Goal: Task Accomplishment & Management: Use online tool/utility

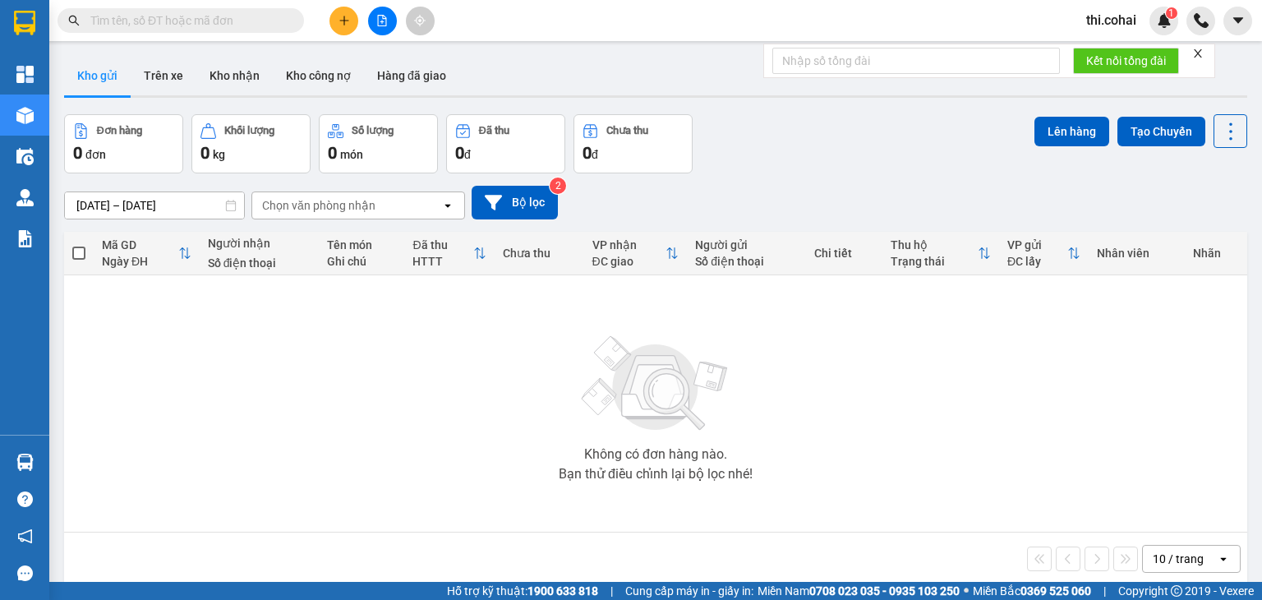
click at [1198, 50] on icon "close" at bounding box center [1198, 54] width 12 height 12
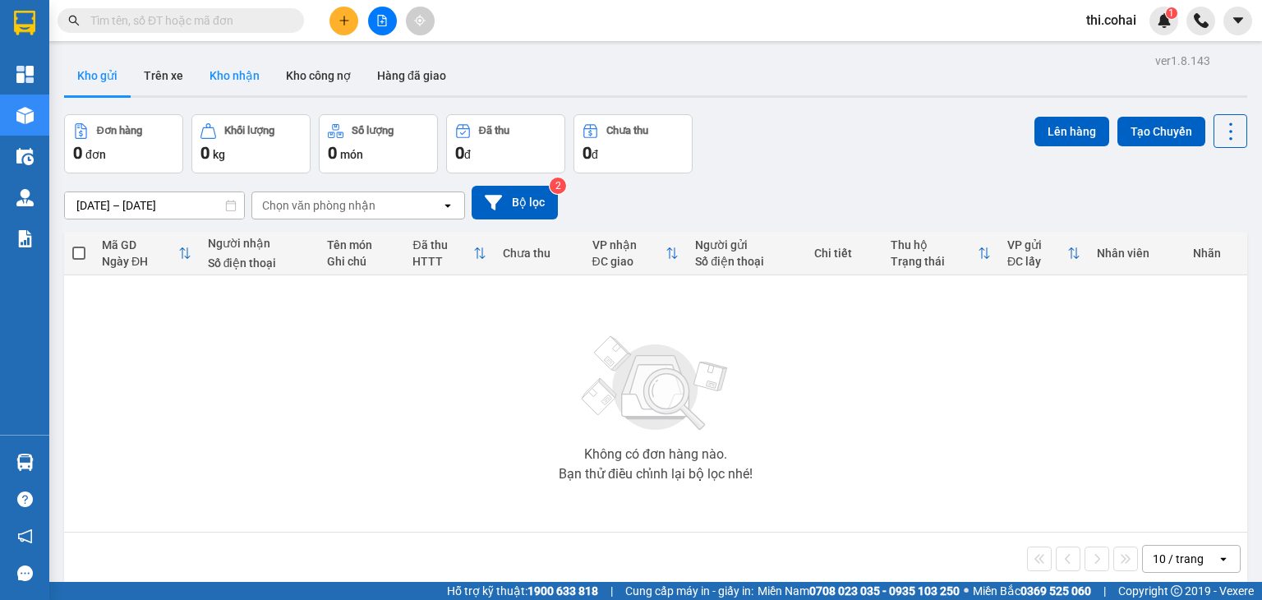
click at [238, 73] on button "Kho nhận" at bounding box center [234, 75] width 76 height 39
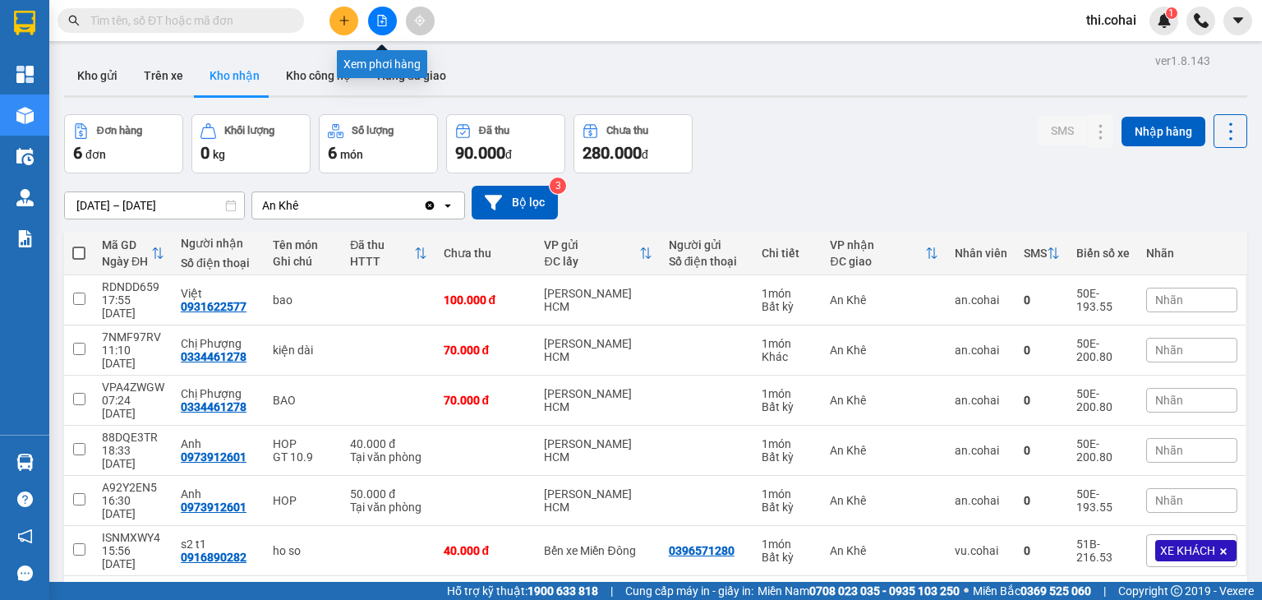
click at [379, 20] on icon "file-add" at bounding box center [382, 21] width 12 height 12
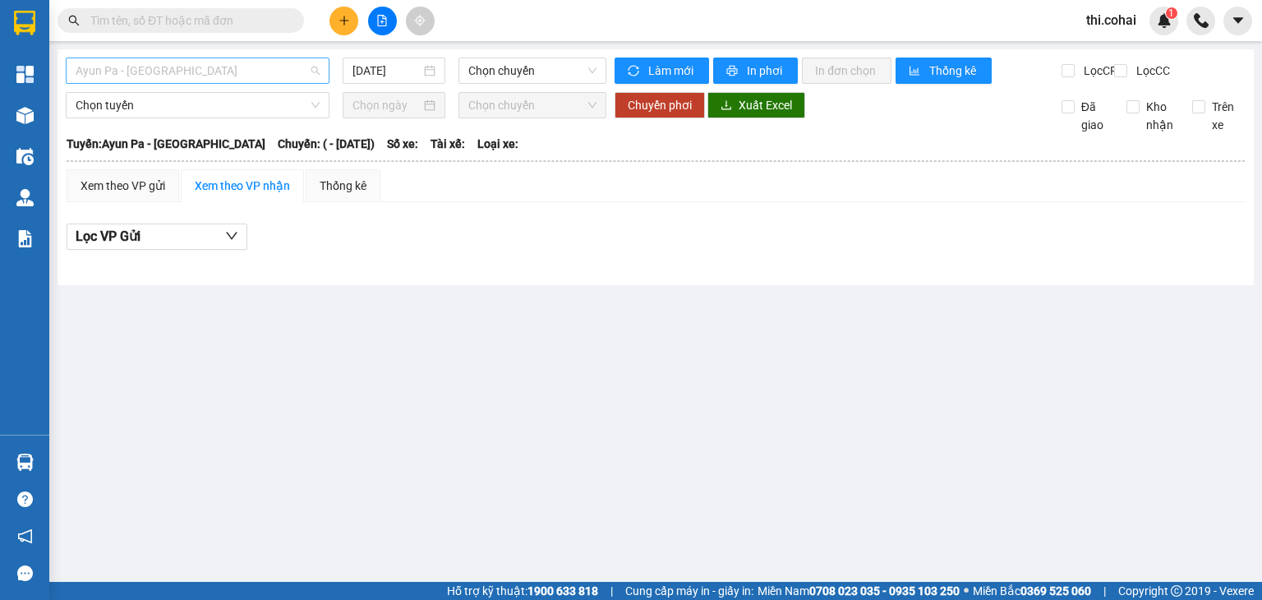
click at [265, 76] on span "Ayun Pa - [GEOGRAPHIC_DATA]" at bounding box center [198, 70] width 244 height 25
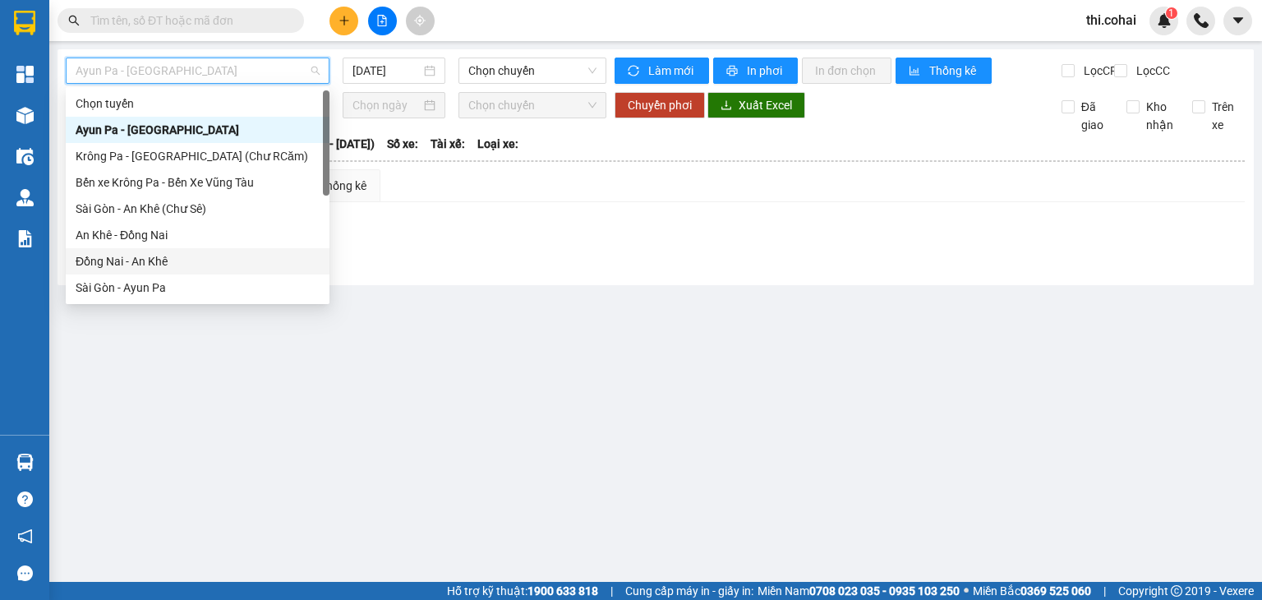
click at [161, 260] on div "Đồng Nai - An Khê" at bounding box center [198, 261] width 244 height 18
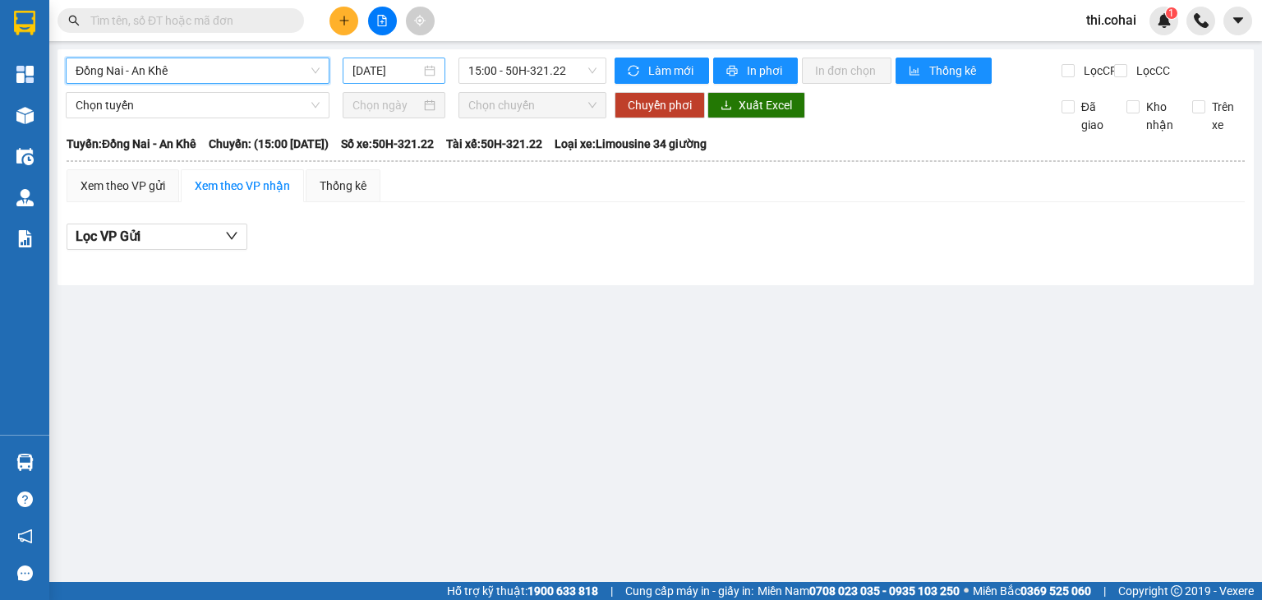
click at [381, 72] on input "[DATE]" at bounding box center [386, 71] width 67 height 18
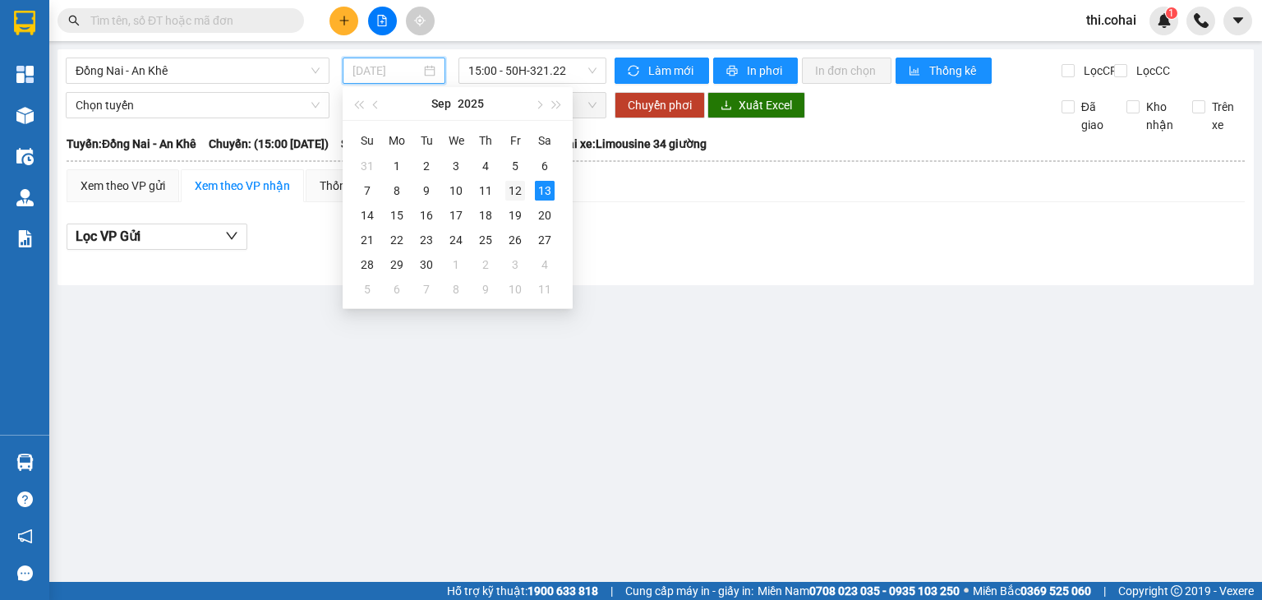
click at [514, 187] on div "12" at bounding box center [515, 191] width 20 height 20
type input "[DATE]"
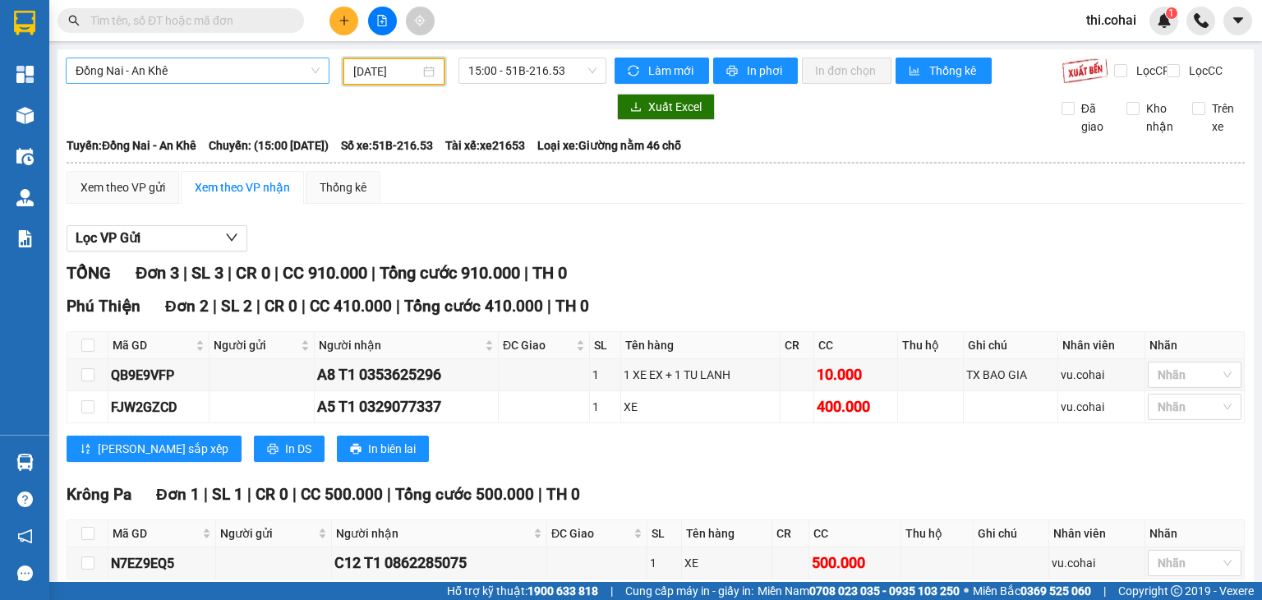
click at [203, 68] on span "Đồng Nai - An Khê" at bounding box center [198, 70] width 244 height 25
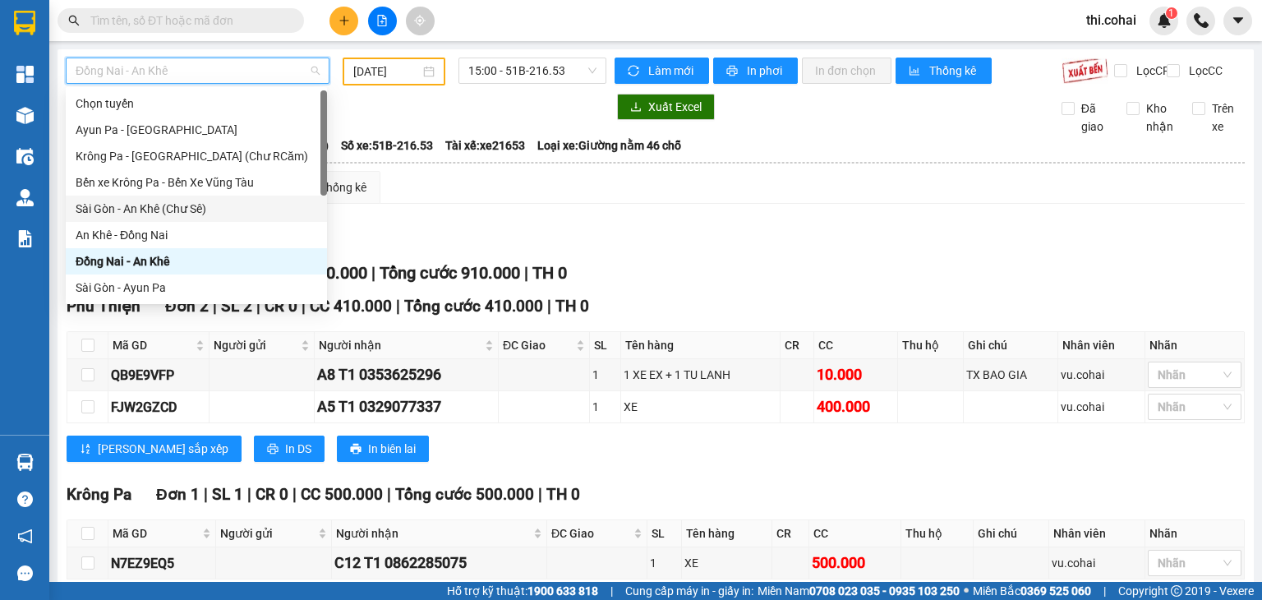
click at [168, 210] on div "Sài Gòn - An Khê (Chư Sê)" at bounding box center [197, 209] width 242 height 18
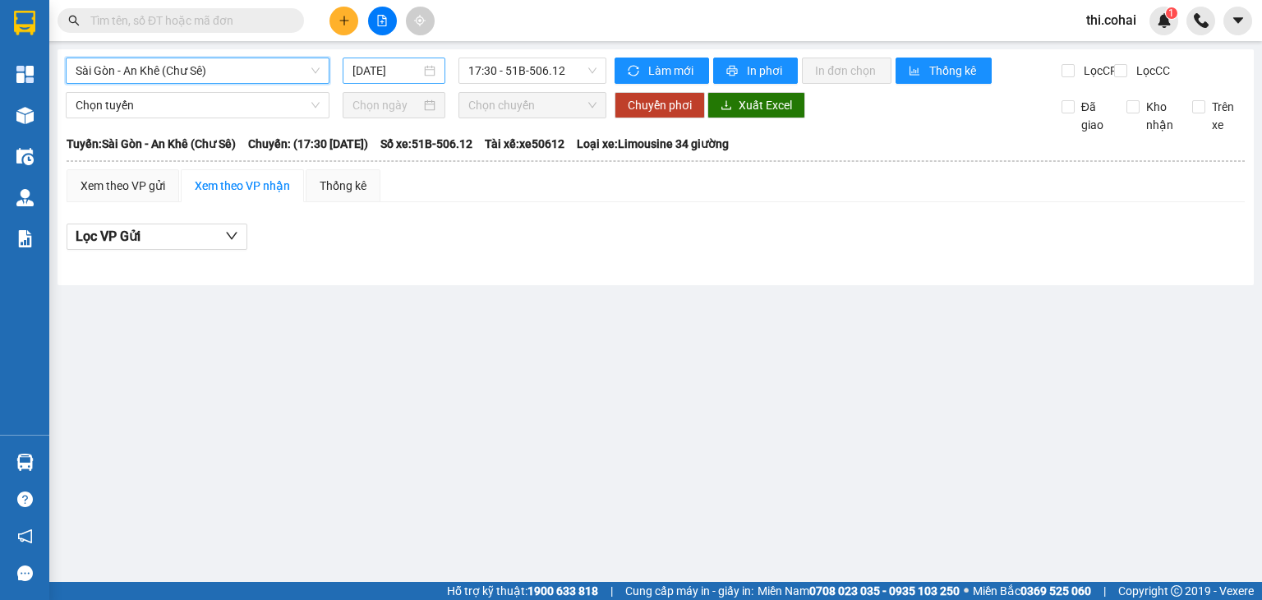
click at [410, 72] on input "[DATE]" at bounding box center [386, 71] width 67 height 18
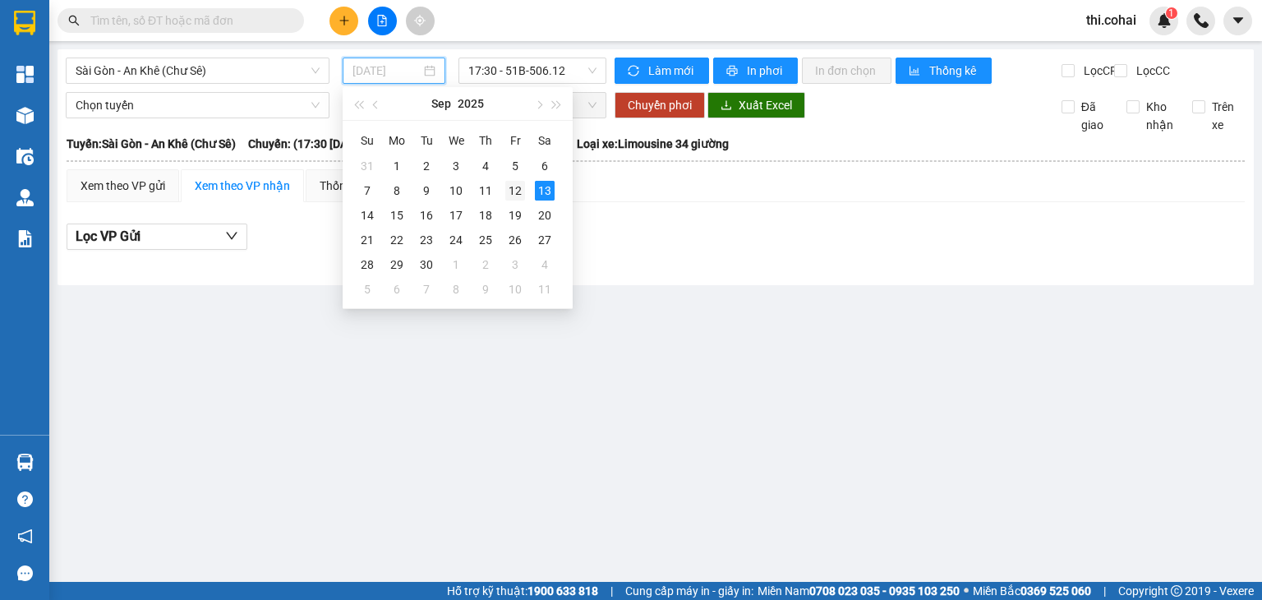
click at [515, 191] on div "12" at bounding box center [515, 191] width 20 height 20
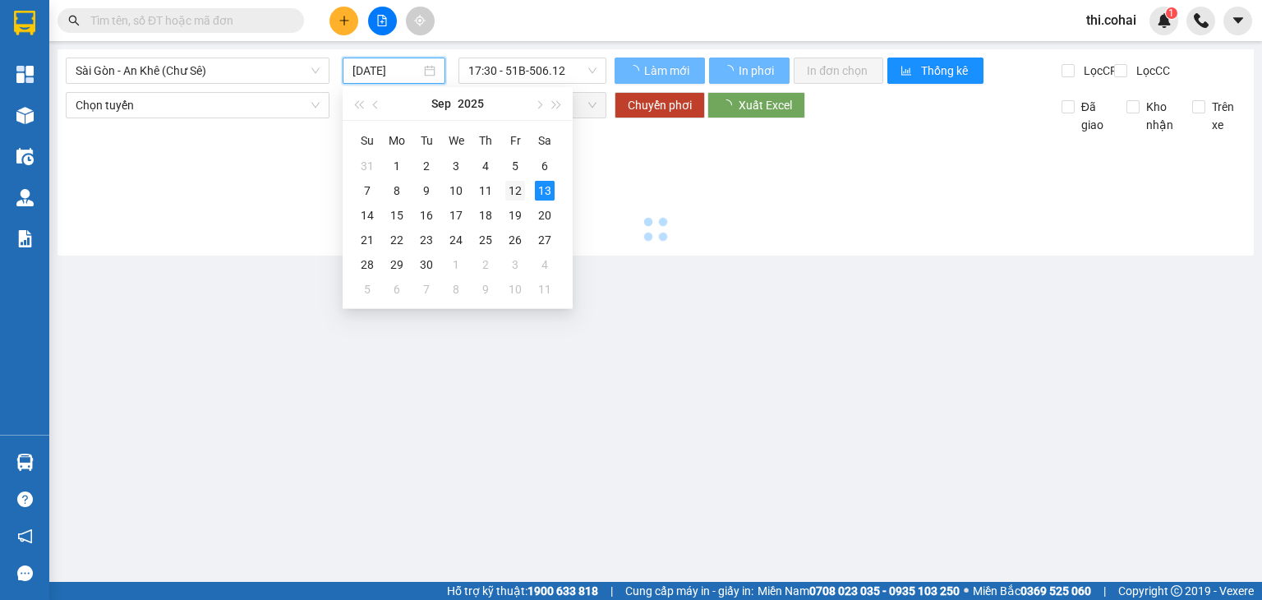
type input "[DATE]"
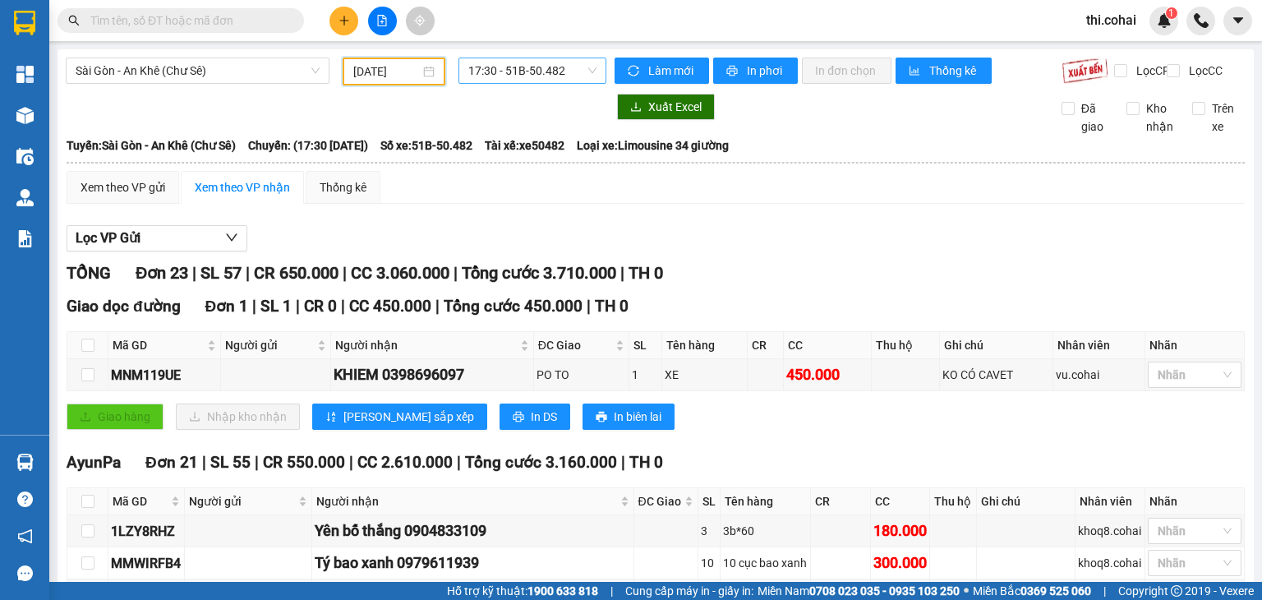
click at [549, 70] on span "17:30 - 51B-50.482" at bounding box center [532, 70] width 129 height 25
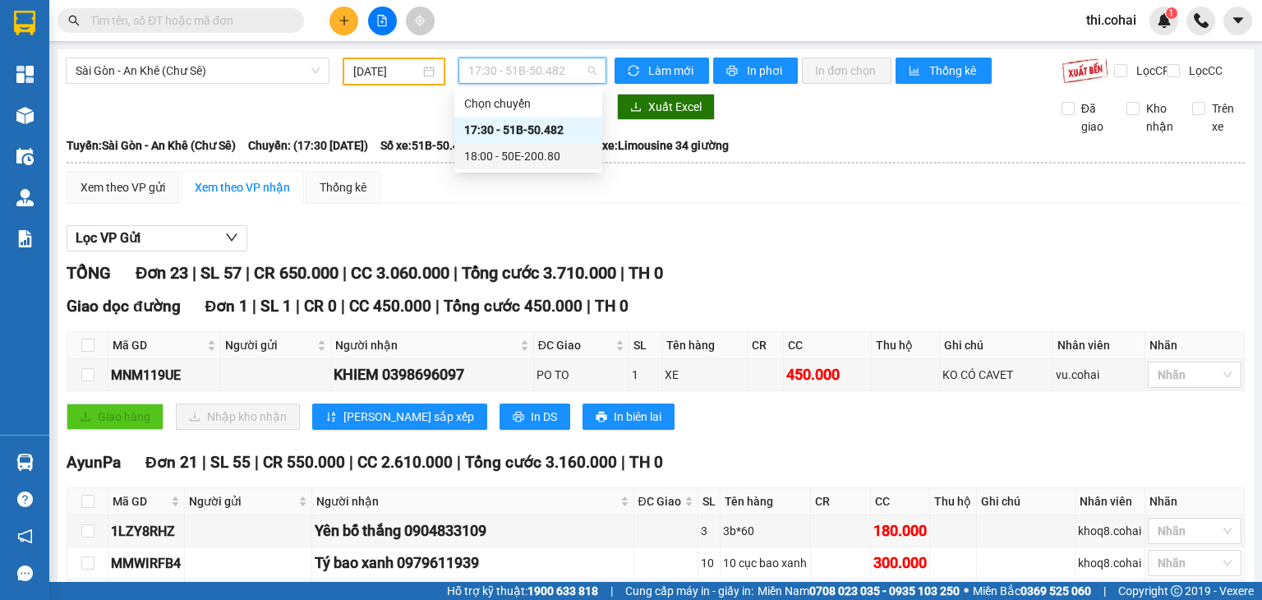
click at [546, 152] on div "18:00 - 50E-200.80" at bounding box center [528, 156] width 128 height 18
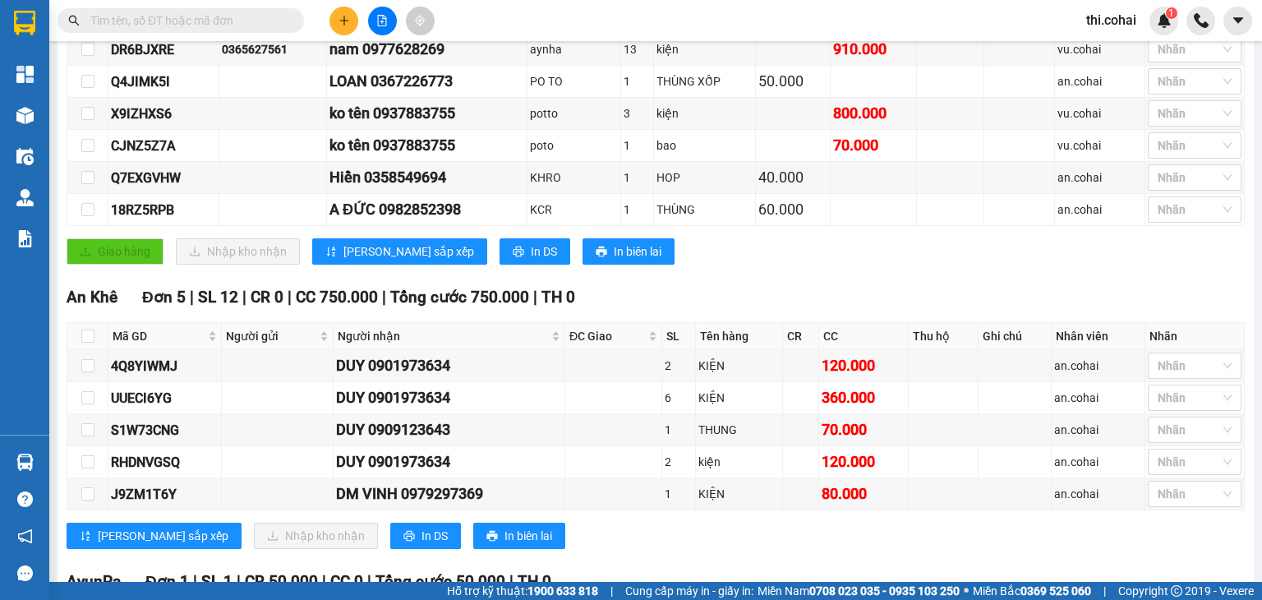
scroll to position [329, 0]
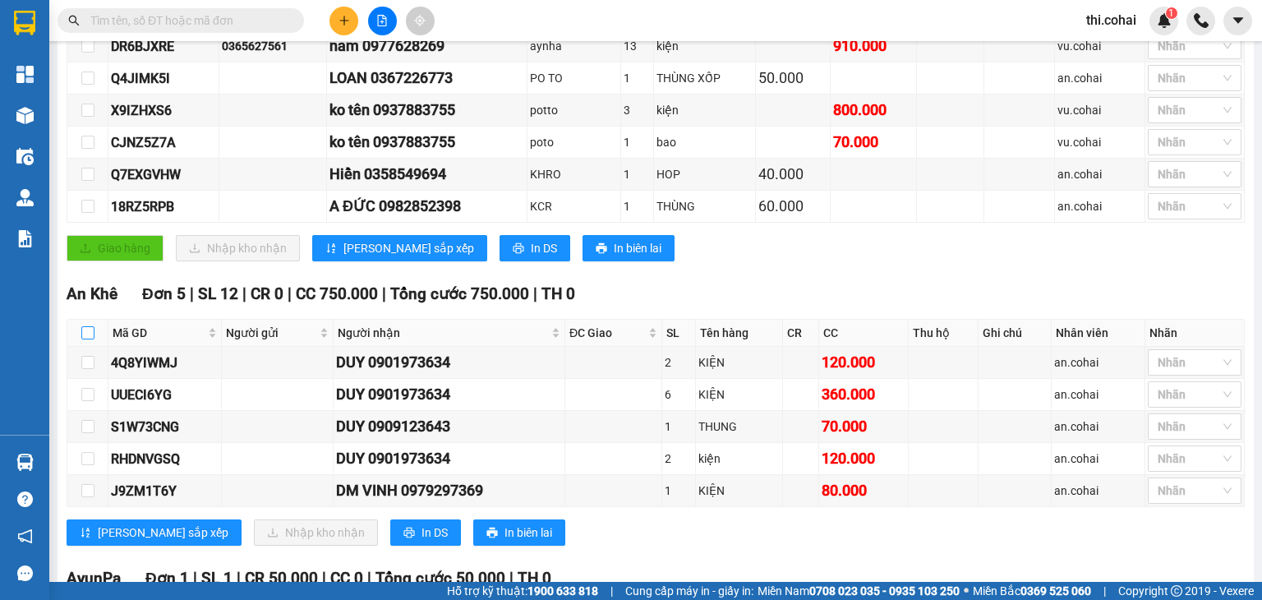
click at [86, 339] on input "checkbox" at bounding box center [87, 332] width 13 height 13
checkbox input "true"
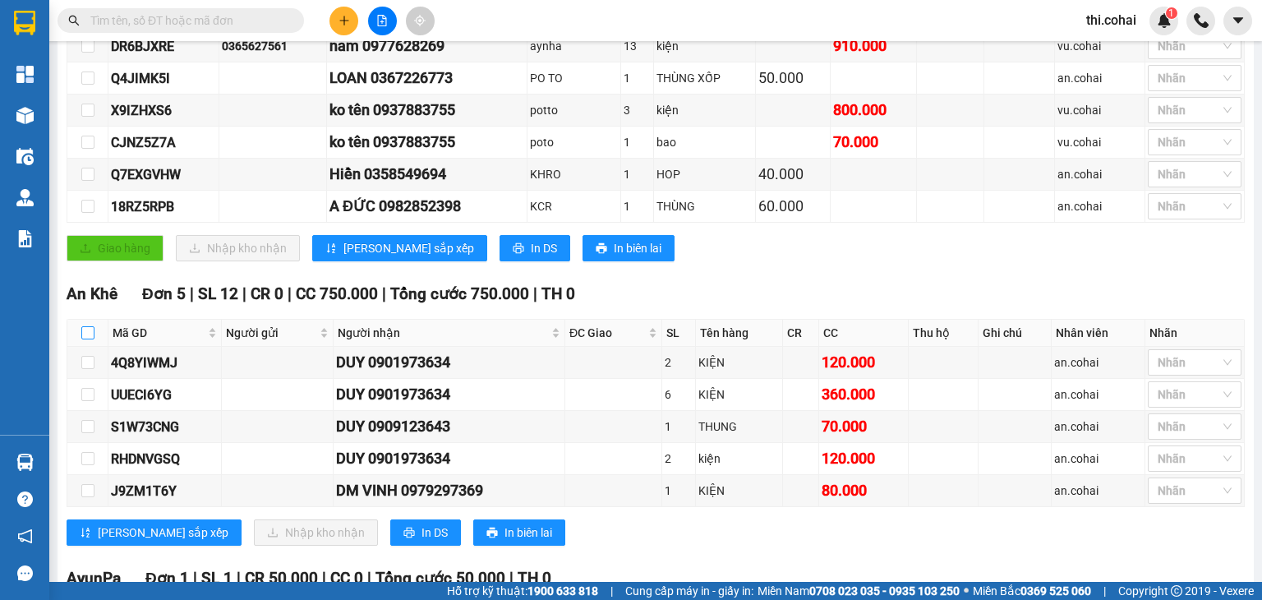
checkbox input "true"
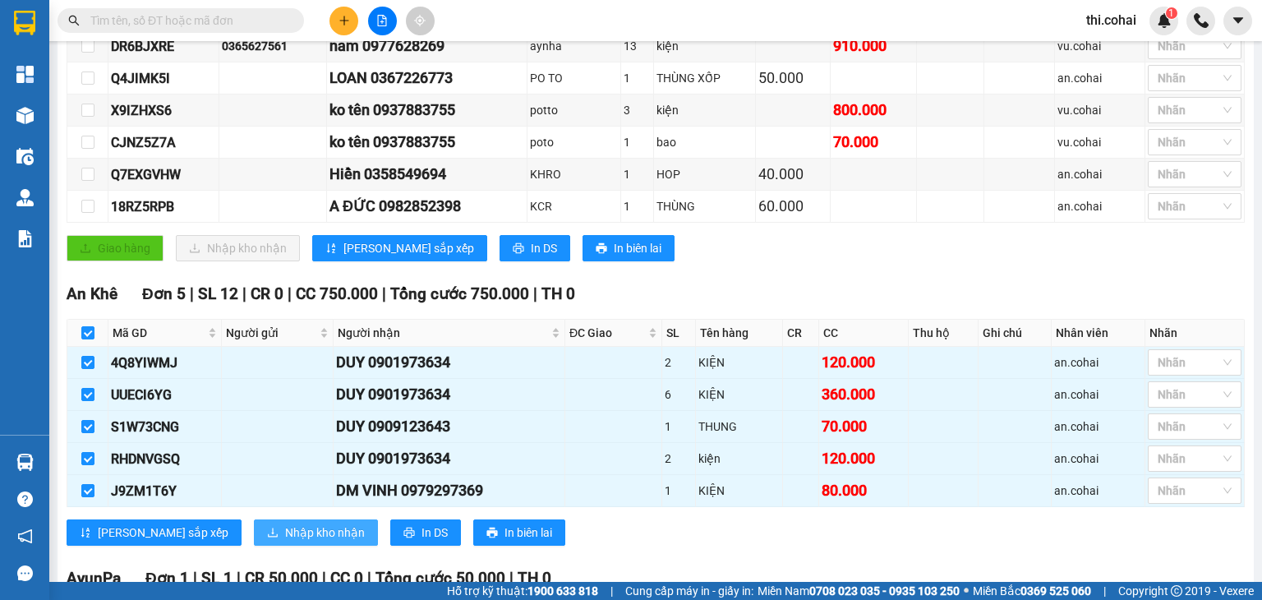
click at [285, 533] on span "Nhập kho nhận" at bounding box center [325, 532] width 80 height 18
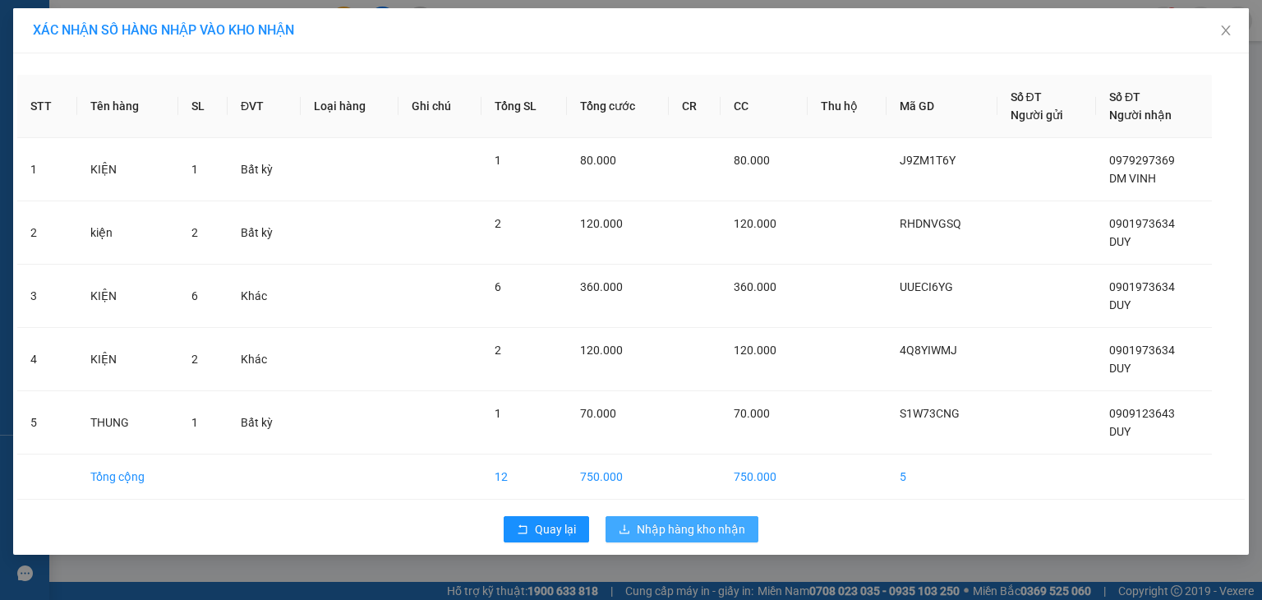
click at [676, 529] on span "Nhập hàng kho nhận" at bounding box center [691, 529] width 108 height 18
